Goal: Transaction & Acquisition: Purchase product/service

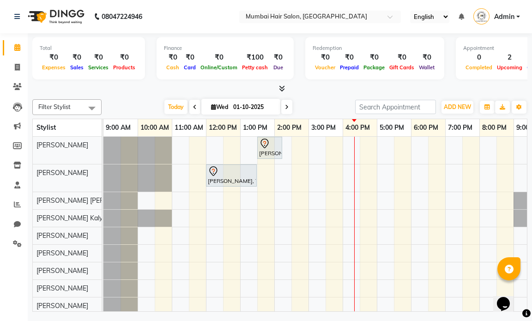
scroll to position [0, 55]
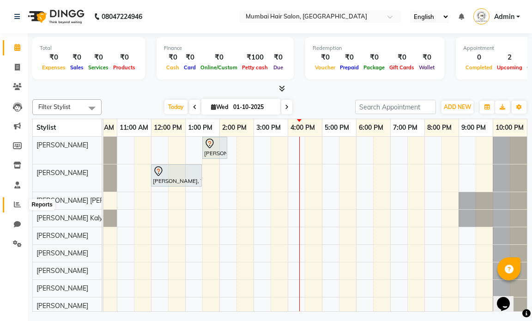
click at [20, 201] on icon at bounding box center [17, 204] width 7 height 7
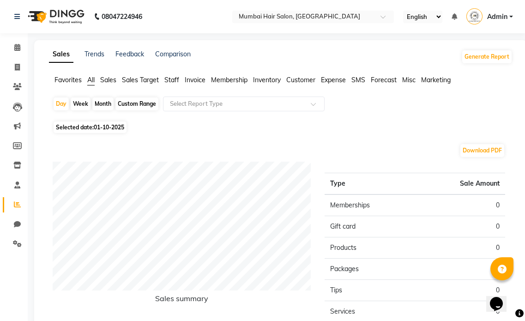
click at [171, 81] on span "Staff" at bounding box center [171, 80] width 15 height 8
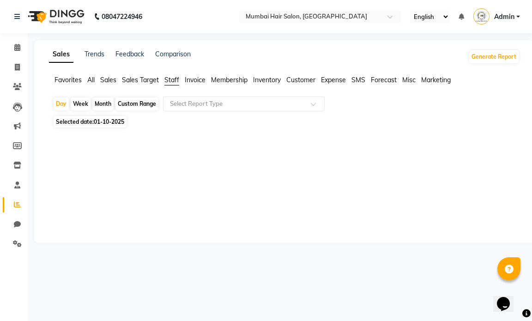
click at [97, 102] on div "Month" at bounding box center [102, 103] width 21 height 13
select select "10"
select select "2025"
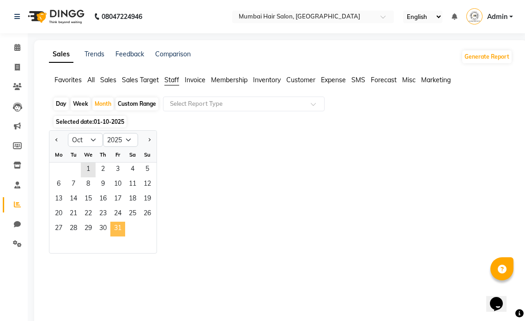
click at [116, 232] on span "31" at bounding box center [117, 229] width 15 height 15
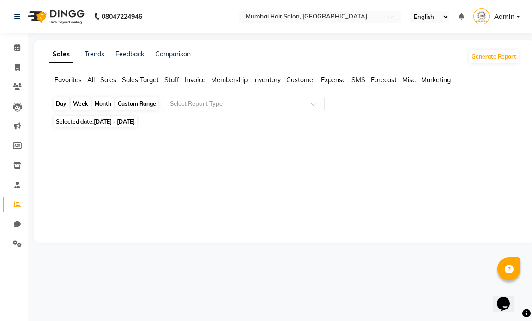
click at [107, 103] on div "Month" at bounding box center [102, 103] width 21 height 13
select select "10"
select select "2025"
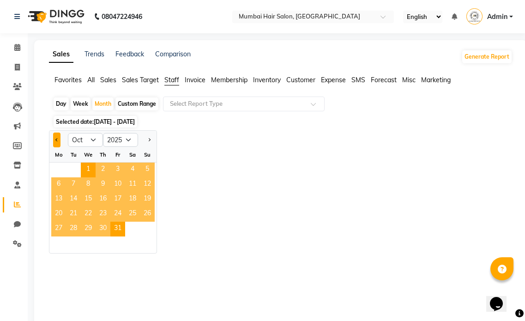
click at [60, 139] on button "Previous month" at bounding box center [56, 140] width 7 height 15
select select "9"
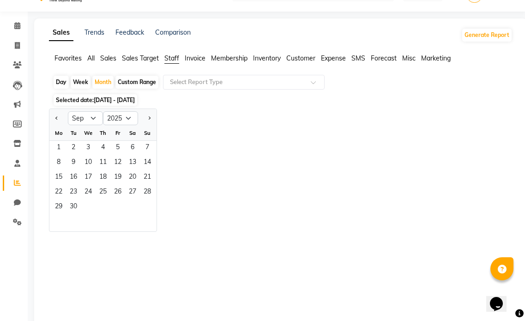
scroll to position [59, 0]
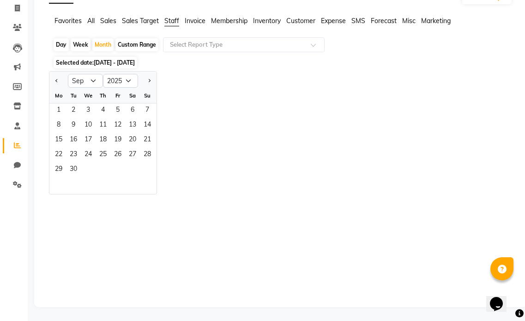
click at [86, 166] on div "29 30" at bounding box center [102, 170] width 107 height 15
click at [72, 168] on span "30" at bounding box center [73, 170] width 15 height 15
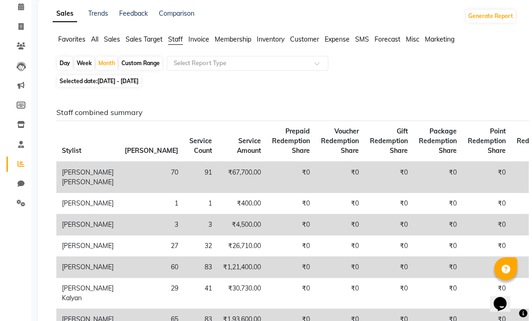
scroll to position [0, 0]
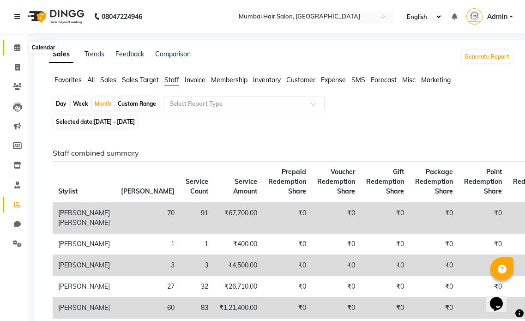
drag, startPoint x: 22, startPoint y: 45, endPoint x: 15, endPoint y: 36, distance: 11.5
click at [22, 45] on span at bounding box center [17, 47] width 16 height 11
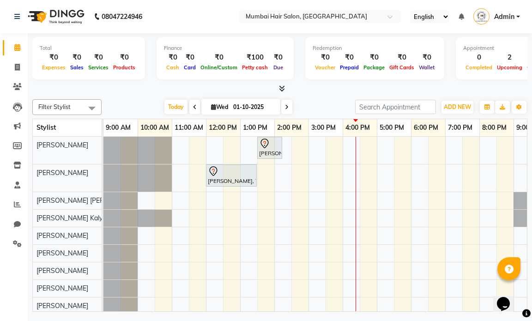
click at [250, 198] on div "[PERSON_NAME], TK01, 01:30 PM-02:15 PM, Director Haircut - [DEMOGRAPHIC_DATA] […" at bounding box center [342, 226] width 478 height 178
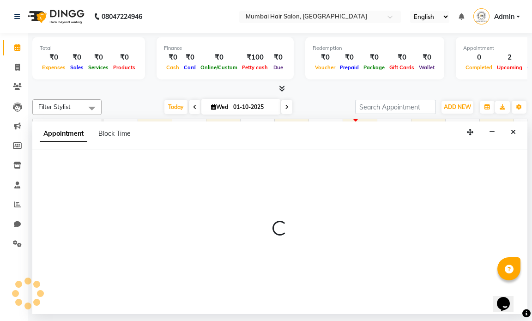
select select "66016"
select select "780"
select select "tentative"
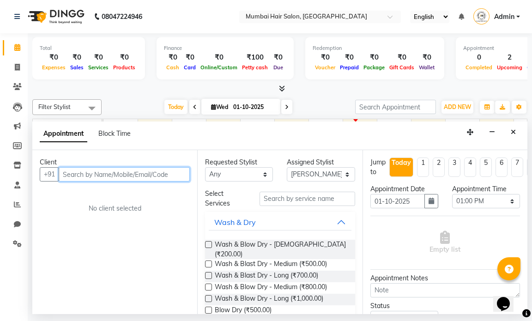
click at [98, 176] on input "text" at bounding box center [124, 174] width 131 height 14
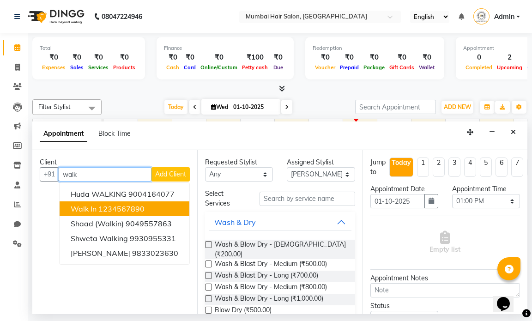
click at [163, 211] on button "Walk In 1234567890" at bounding box center [125, 208] width 130 height 15
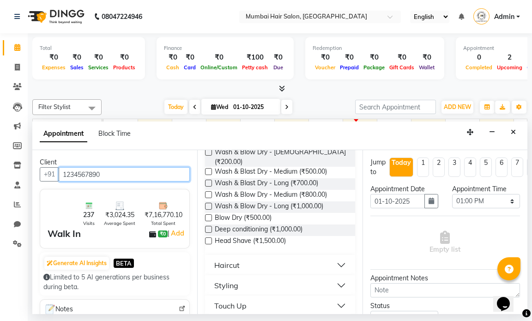
scroll to position [139, 0]
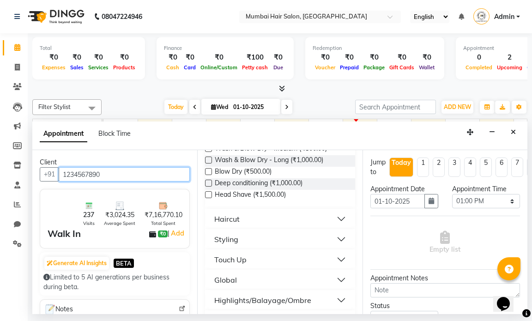
type input "1234567890"
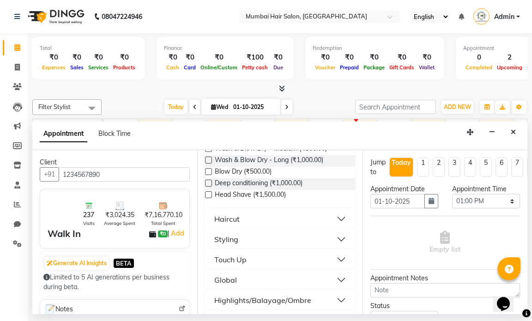
click at [333, 211] on button "Haircut" at bounding box center [280, 219] width 142 height 17
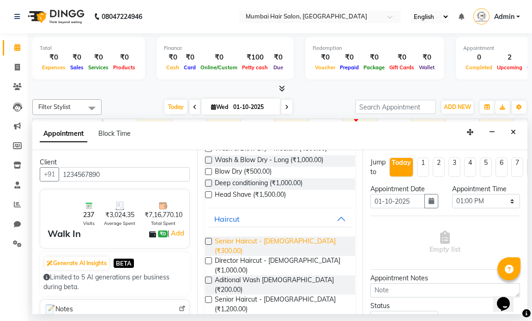
click at [299, 236] on span "Senior Haircut - [DEMOGRAPHIC_DATA] (₹300.00)" at bounding box center [281, 245] width 133 height 19
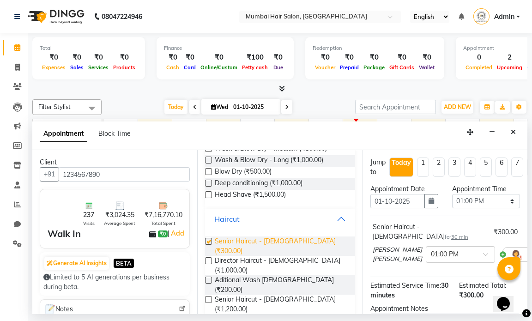
checkbox input "false"
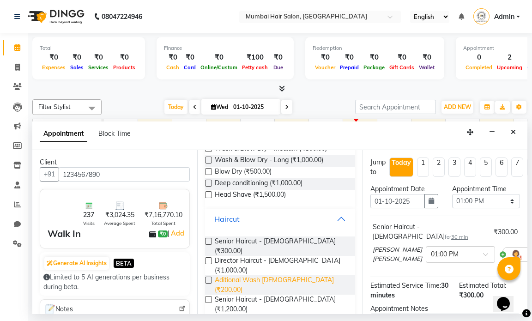
scroll to position [277, 0]
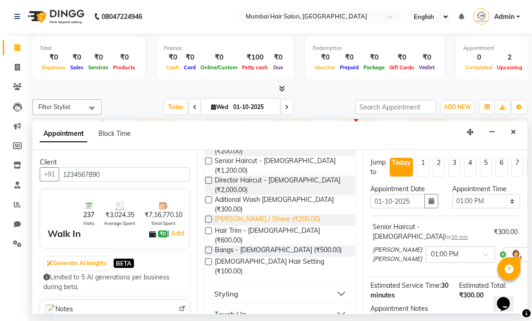
click at [242, 214] on span "[PERSON_NAME] / Shave (₹200.00)" at bounding box center [267, 220] width 105 height 12
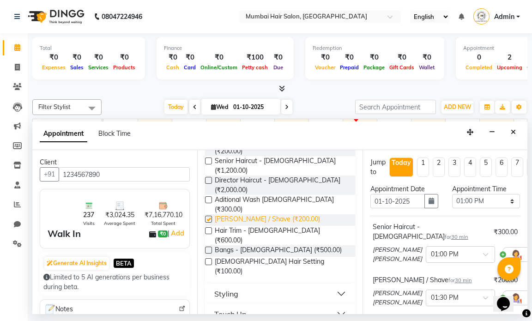
checkbox input "false"
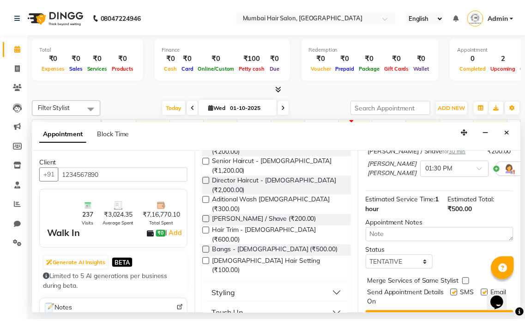
scroll to position [166, 0]
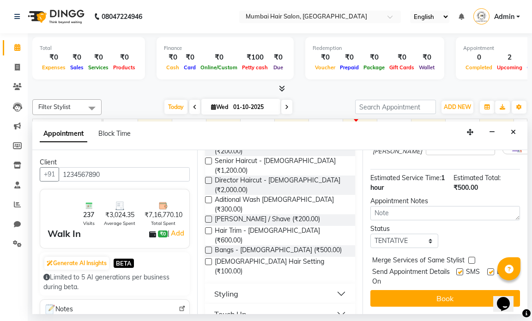
click at [449, 293] on button "Book" at bounding box center [445, 298] width 150 height 17
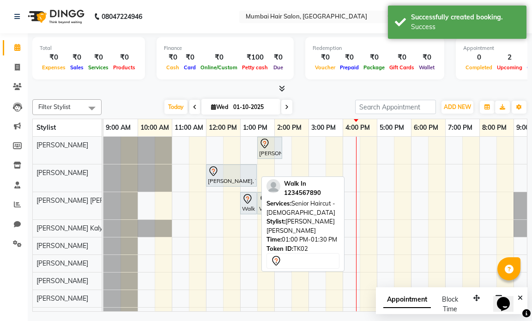
click at [254, 205] on div "Walk In, TK02, 01:00 PM-01:30 PM, Senior Haircut - [DEMOGRAPHIC_DATA]" at bounding box center [248, 202] width 15 height 19
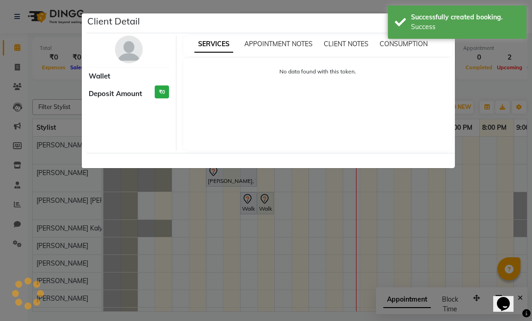
select select "7"
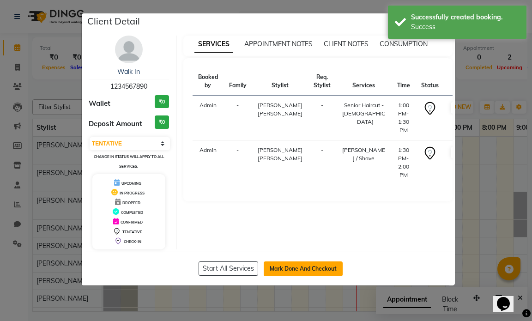
click at [308, 269] on button "Mark Done And Checkout" at bounding box center [303, 268] width 79 height 15
select select "service"
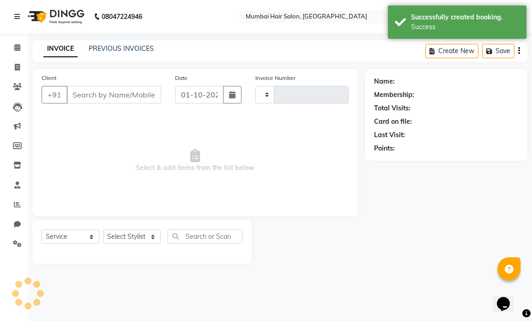
type input "1497"
select select "7487"
type input "1234567890"
select select "66016"
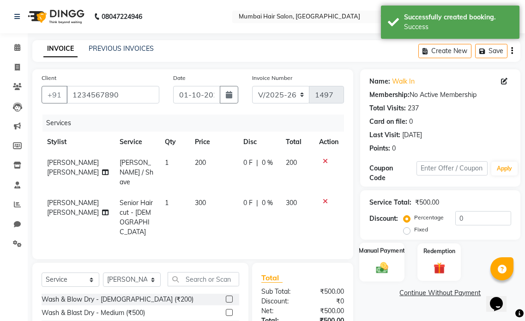
click at [378, 270] on img at bounding box center [381, 267] width 19 height 14
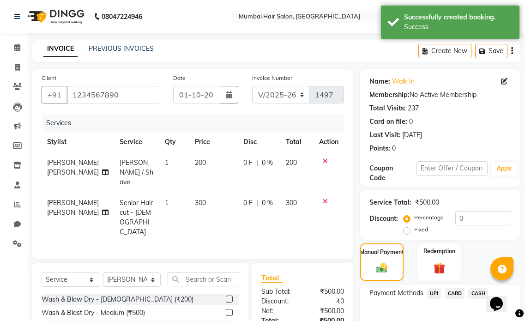
click at [475, 290] on span "CASH" at bounding box center [478, 293] width 20 height 11
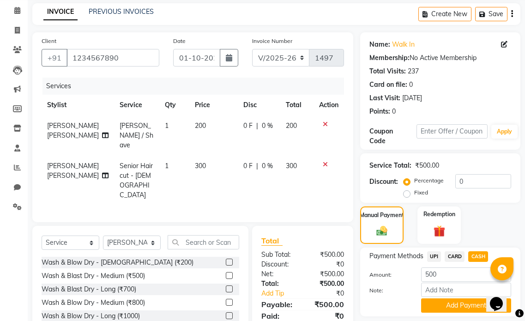
scroll to position [70, 0]
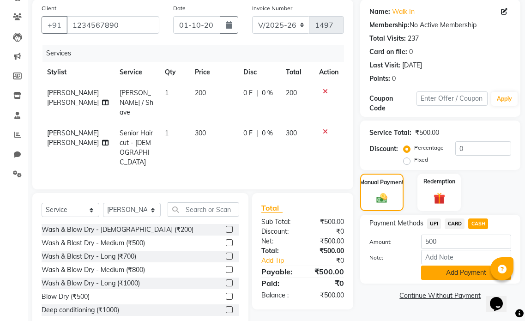
click at [456, 277] on button "Add Payment" at bounding box center [466, 272] width 90 height 14
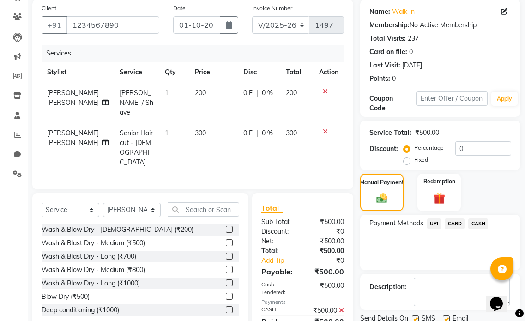
scroll to position [104, 0]
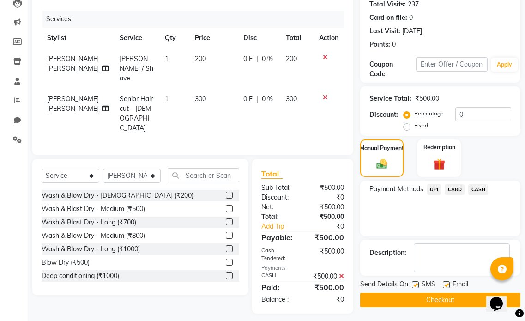
click at [413, 285] on label at bounding box center [415, 284] width 7 height 7
click at [413, 285] on input "checkbox" at bounding box center [415, 285] width 6 height 6
checkbox input "false"
click at [444, 286] on label at bounding box center [446, 284] width 7 height 7
click at [444, 286] on input "checkbox" at bounding box center [446, 285] width 6 height 6
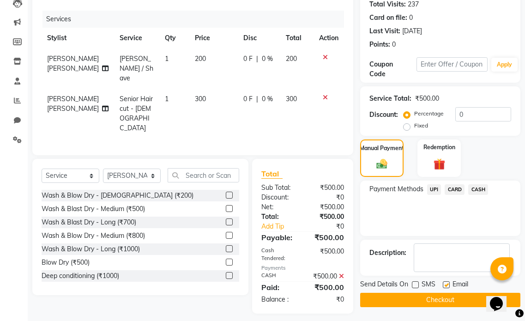
checkbox input "false"
click at [443, 297] on button "Checkout" at bounding box center [440, 300] width 160 height 14
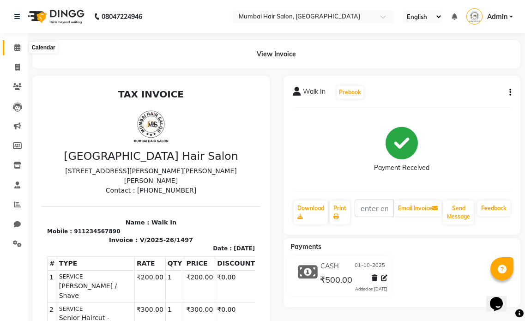
click at [20, 46] on icon at bounding box center [17, 47] width 6 height 7
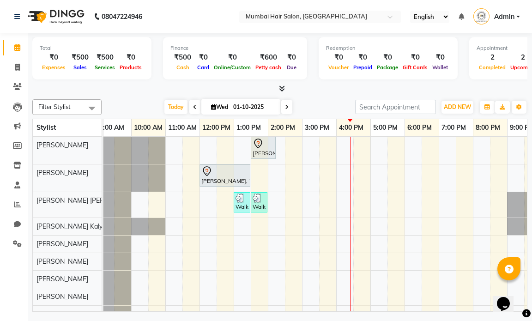
scroll to position [0, 15]
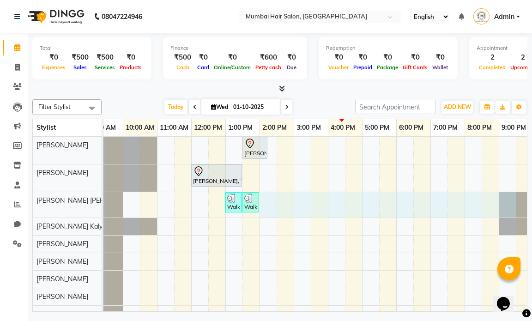
drag, startPoint x: 517, startPoint y: 217, endPoint x: 272, endPoint y: 265, distance: 249.6
click at [272, 265] on div "[PERSON_NAME], TK01, 01:30 PM-02:15 PM, Director Haircut - [DEMOGRAPHIC_DATA] […" at bounding box center [328, 230] width 478 height 186
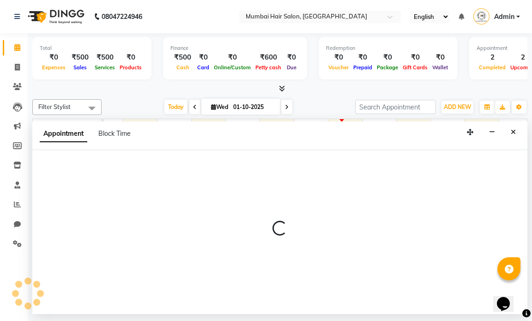
select select "66016"
select select "840"
select select "tentative"
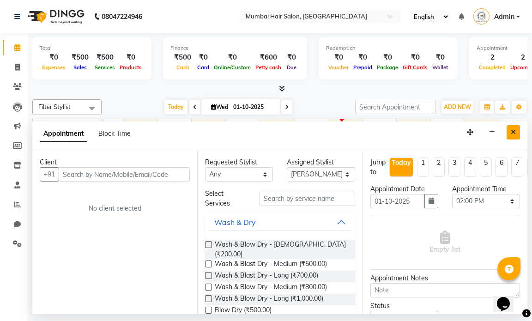
click at [515, 135] on button "Close" at bounding box center [513, 132] width 13 height 14
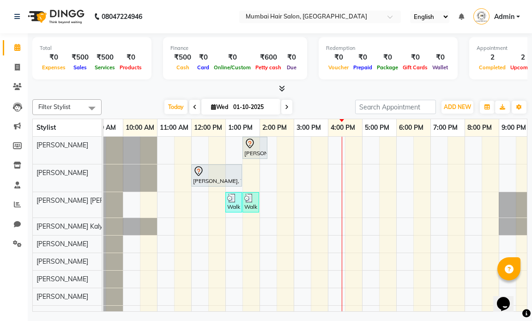
click at [285, 111] on span at bounding box center [286, 107] width 11 height 14
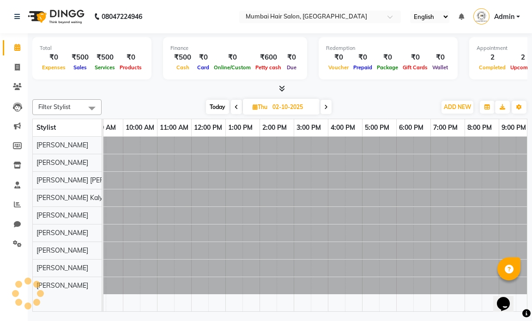
scroll to position [0, 55]
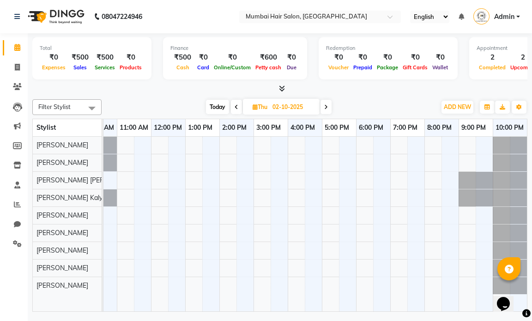
click at [240, 107] on span at bounding box center [236, 107] width 11 height 14
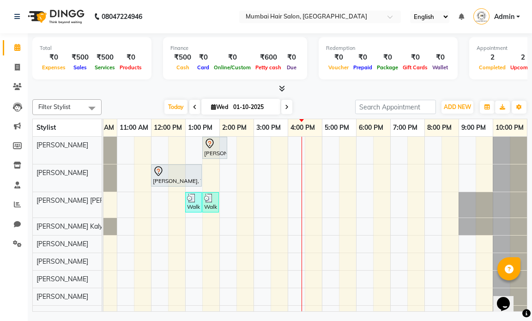
click at [290, 107] on span at bounding box center [286, 107] width 11 height 14
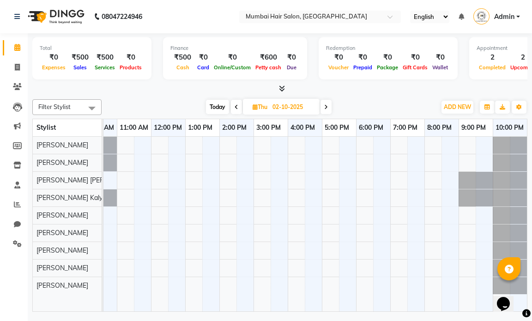
click at [241, 105] on span at bounding box center [236, 107] width 11 height 14
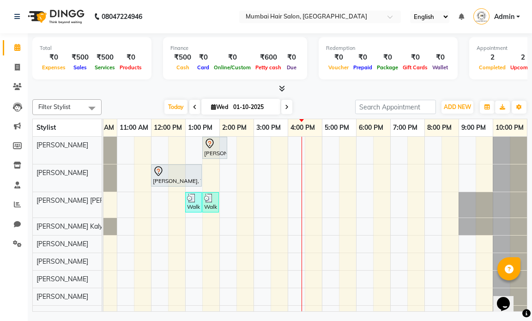
click at [287, 110] on span at bounding box center [286, 107] width 11 height 14
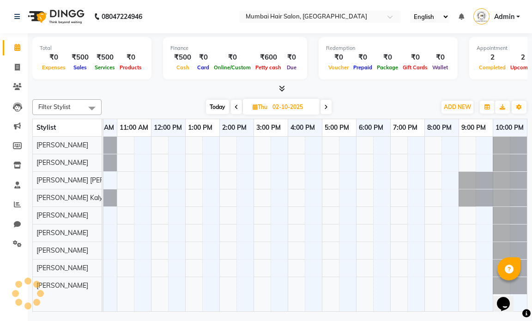
click at [232, 108] on span at bounding box center [236, 107] width 11 height 14
type input "01-10-2025"
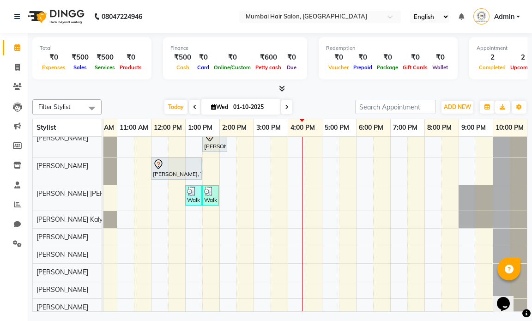
scroll to position [0, 0]
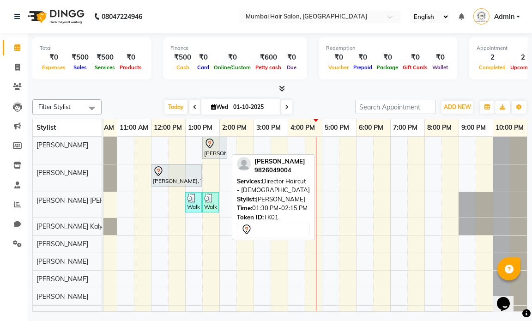
click at [205, 145] on icon at bounding box center [209, 143] width 11 height 11
select select "7"
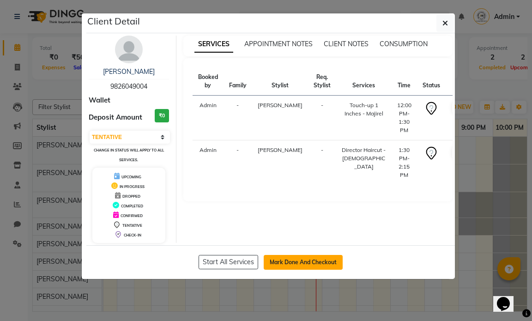
click at [290, 263] on button "Mark Done And Checkout" at bounding box center [303, 262] width 79 height 15
select select "service"
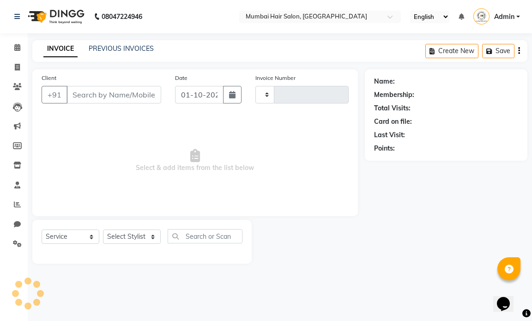
type input "1498"
select select "7487"
type input "9826049004"
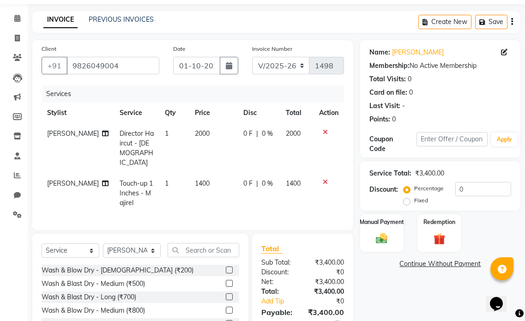
scroll to position [89, 0]
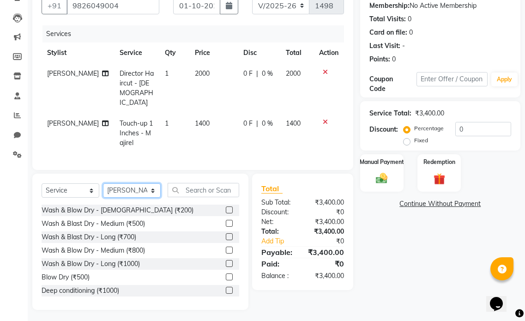
click at [146, 186] on select "Select Stylist [PERSON_NAME] [PERSON_NAME] [PERSON_NAME] [PERSON_NAME] [PERSON_…" at bounding box center [132, 190] width 58 height 14
select select "91005"
click at [103, 183] on select "Select Stylist [PERSON_NAME] [PERSON_NAME] [PERSON_NAME] [PERSON_NAME] [PERSON_…" at bounding box center [132, 190] width 58 height 14
click at [191, 187] on input "text" at bounding box center [204, 190] width 72 height 14
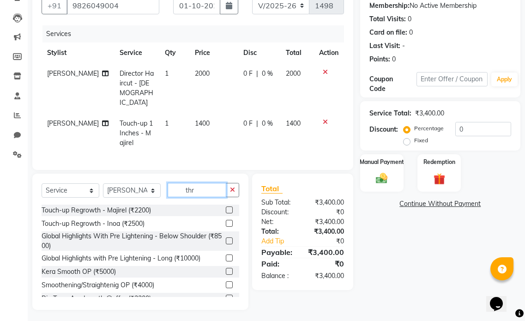
scroll to position [69, 0]
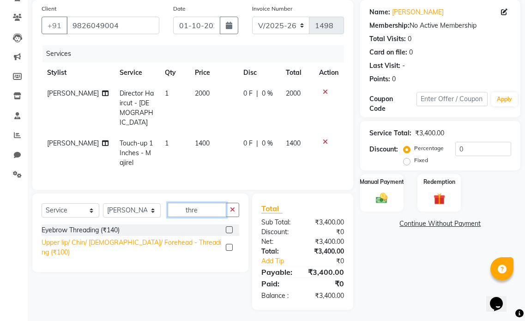
type input "thre"
click at [183, 241] on div "Upper lip/ Chin/ [DEMOGRAPHIC_DATA]/ Forehead - Threading (₹100)" at bounding box center [132, 247] width 181 height 19
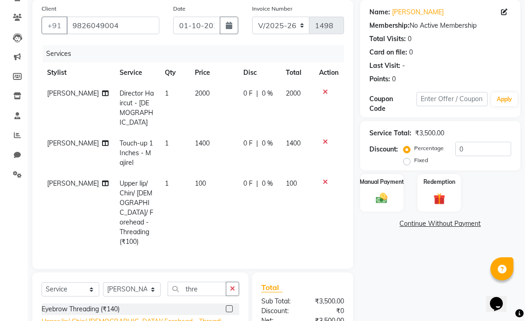
checkbox input "false"
click at [198, 139] on span "1400" at bounding box center [202, 143] width 15 height 8
select select "66012"
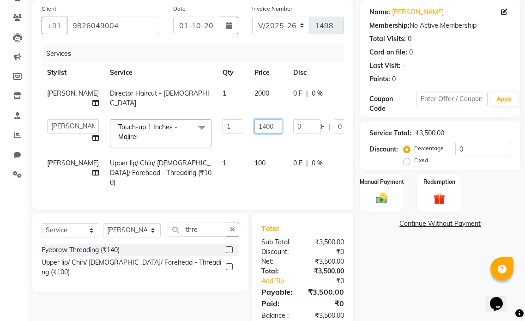
click at [254, 133] on input "1400" at bounding box center [268, 126] width 28 height 14
type input "1"
type input "2000"
click at [288, 153] on td "0 F | 0 %" at bounding box center [330, 133] width 85 height 39
select select "66012"
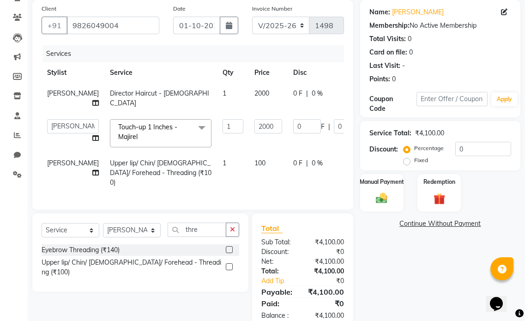
click at [257, 150] on td "2000" at bounding box center [268, 133] width 39 height 39
click at [324, 164] on td "0 F | 0 %" at bounding box center [330, 173] width 85 height 40
select select "91005"
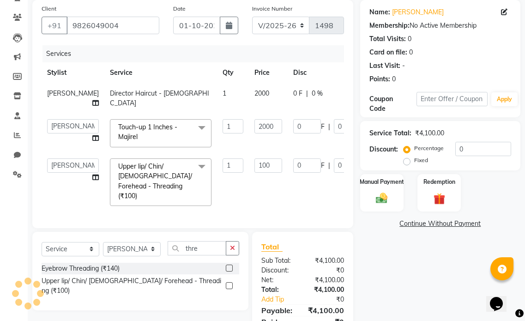
click at [217, 207] on td "1" at bounding box center [233, 182] width 32 height 59
click at [373, 97] on td "2000" at bounding box center [386, 98] width 27 height 30
select select "66010"
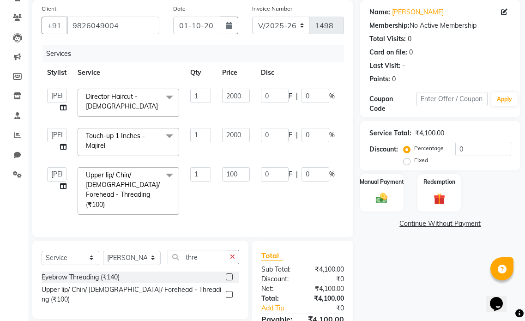
click at [313, 118] on td "0 F | 0 %" at bounding box center [297, 102] width 85 height 39
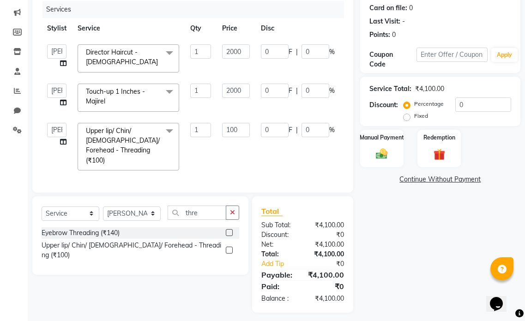
scroll to position [116, 0]
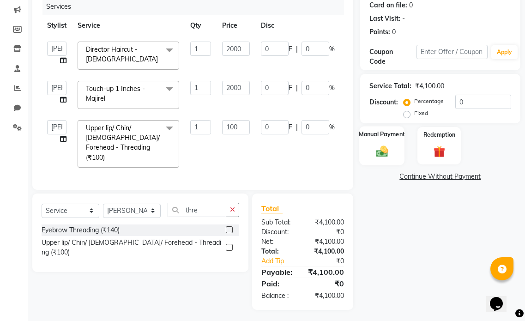
click at [393, 147] on div "Manual Payment" at bounding box center [381, 145] width 45 height 39
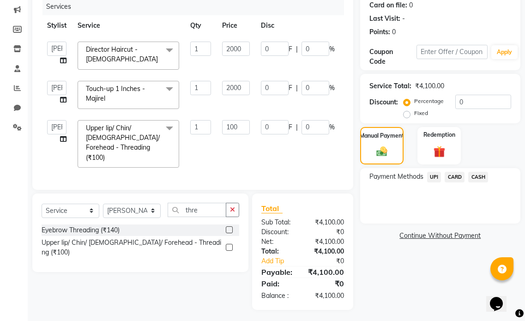
click at [436, 176] on span "UPI" at bounding box center [434, 177] width 14 height 11
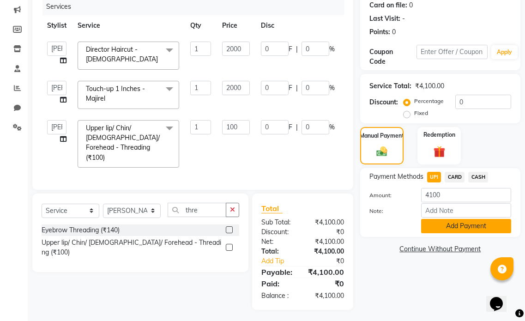
click at [470, 226] on button "Add Payment" at bounding box center [466, 226] width 90 height 14
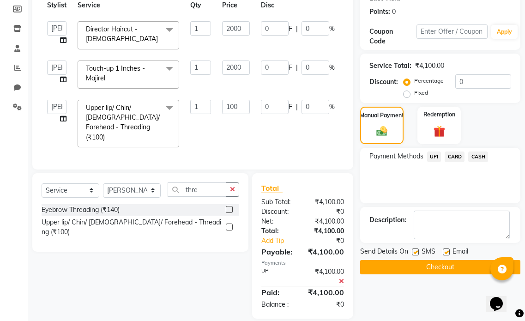
scroll to position [145, 0]
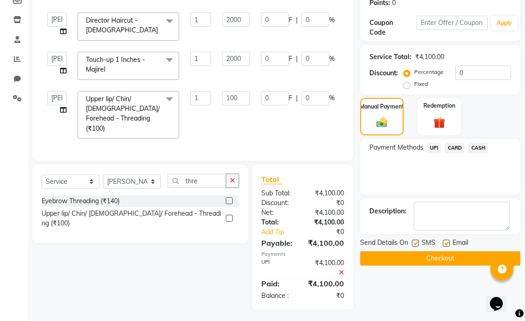
click at [446, 244] on label at bounding box center [446, 243] width 7 height 7
click at [446, 244] on input "checkbox" at bounding box center [446, 244] width 6 height 6
checkbox input "false"
click at [445, 259] on button "Checkout" at bounding box center [440, 258] width 160 height 14
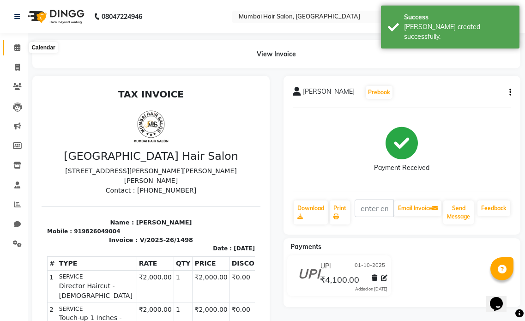
click at [12, 48] on span at bounding box center [17, 47] width 16 height 11
